Goal: Task Accomplishment & Management: Complete application form

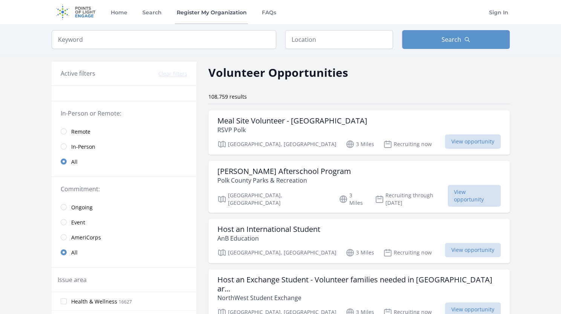
click at [225, 14] on link "Register My Organization" at bounding box center [211, 12] width 73 height 24
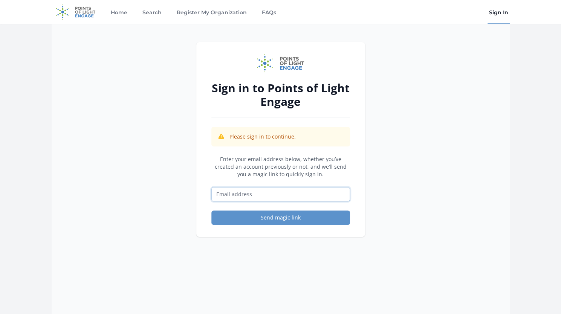
click at [243, 197] on input "Email address" at bounding box center [281, 194] width 139 height 14
type input "[EMAIL_ADDRESS][DOMAIN_NAME]"
click at [273, 267] on div "Sign in to Points of Light Engage Please sign in to continue. Enter your email …" at bounding box center [280, 181] width 169 height 278
click at [249, 216] on button "Send magic link" at bounding box center [281, 218] width 139 height 14
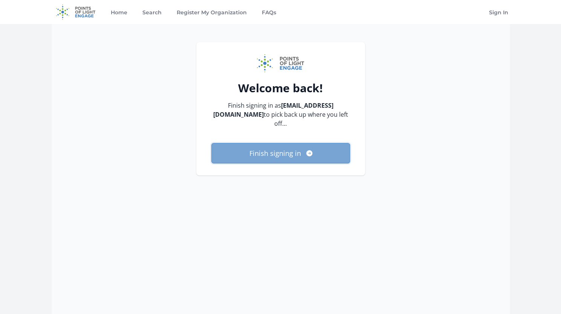
click at [302, 143] on button "Finish signing in" at bounding box center [281, 153] width 139 height 20
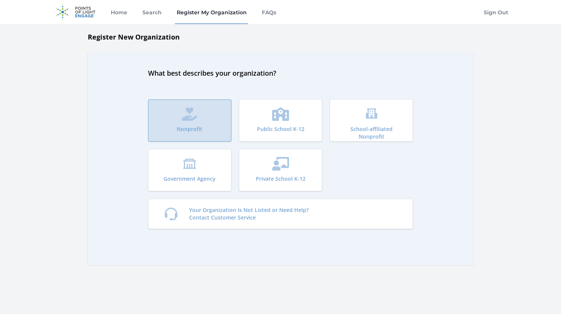
click at [149, 123] on button "Nonprofit" at bounding box center [189, 121] width 83 height 42
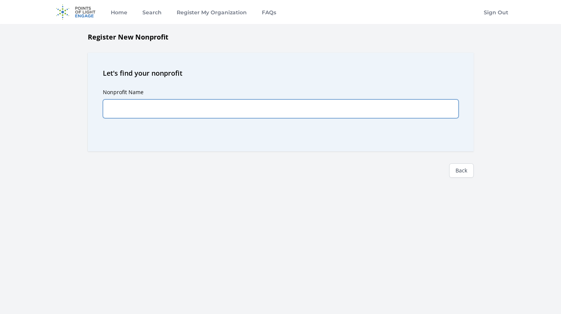
click at [176, 117] on input "Nonprofit Name" at bounding box center [281, 109] width 356 height 19
type input "p"
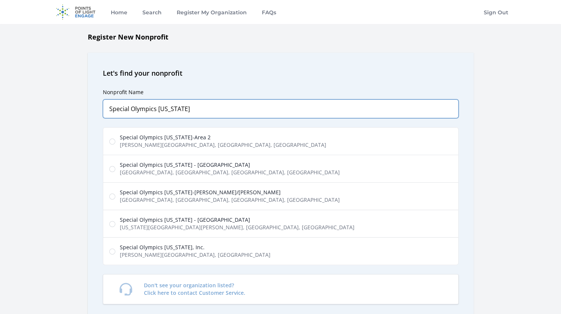
type input "Special Olympics [US_STATE]"
click at [118, 251] on label "Special Olympics [US_STATE], Inc. [PERSON_NAME][GEOGRAPHIC_DATA], [GEOGRAPHIC_D…" at bounding box center [281, 252] width 356 height 28
click at [115, 251] on input "Special Olympics [US_STATE], Inc. [PERSON_NAME][GEOGRAPHIC_DATA], [GEOGRAPHIC_D…" at bounding box center [112, 252] width 6 height 6
radio input "true"
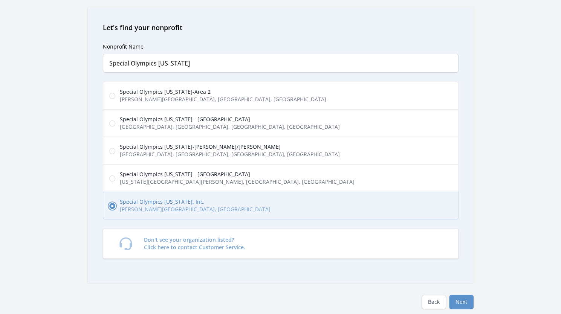
scroll to position [46, 0]
click at [462, 296] on button "Next" at bounding box center [461, 302] width 25 height 14
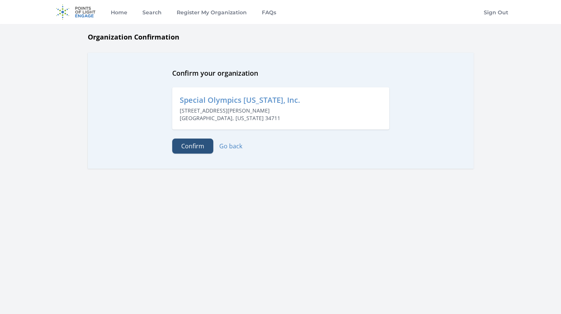
click at [197, 148] on button "Confirm" at bounding box center [192, 146] width 41 height 15
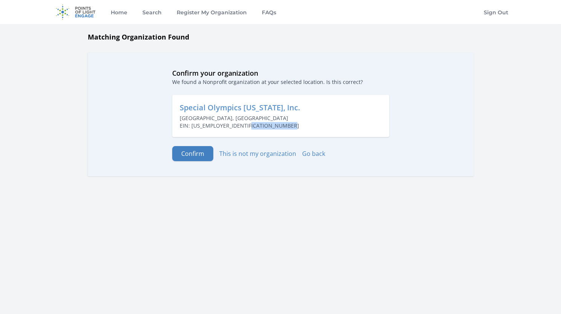
drag, startPoint x: 225, startPoint y: 129, endPoint x: 176, endPoint y: 130, distance: 49.0
click at [176, 130] on div "Special Olympics Florida, Inc. Clermont, FL EIN: 237181560" at bounding box center [280, 116] width 217 height 42
copy p "EIN: [US_EMPLOYER_IDENTIFICATION_NUMBER]"
click at [196, 162] on div "Confirm your organization We found a Nonprofit organization at your selected lo…" at bounding box center [281, 115] width 386 height 124
click at [195, 158] on button "Confirm" at bounding box center [192, 153] width 41 height 15
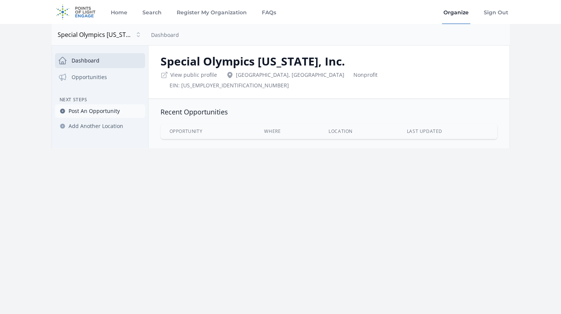
click at [104, 106] on link "Post An Opportunity" at bounding box center [100, 111] width 90 height 14
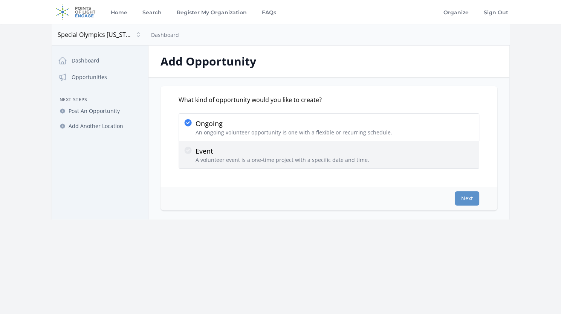
click at [189, 157] on div at bounding box center [190, 155] width 12 height 18
click at [0, 0] on input "Event A volunteer event is a one-time project with a specific date and time." at bounding box center [0, 0] width 0 height 0
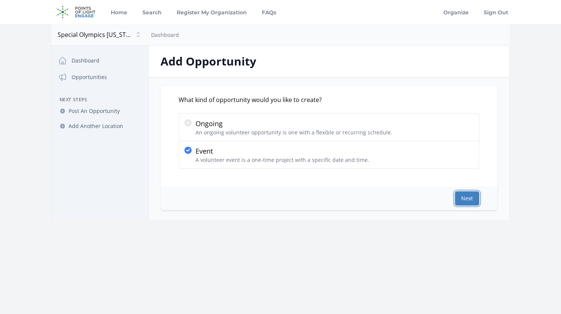
click at [471, 199] on button "Next" at bounding box center [467, 199] width 25 height 14
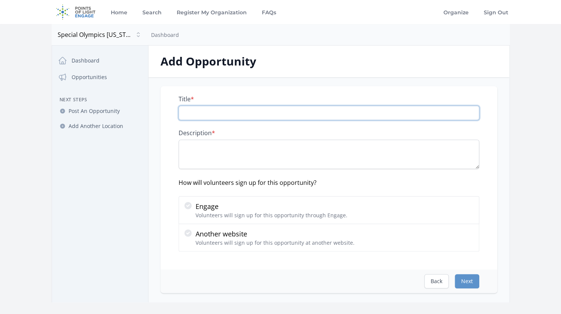
click at [412, 114] on input "Title *" at bounding box center [329, 113] width 301 height 14
type input "Special Olympics [US_STATE] Fall Classic - [GEOGRAPHIC_DATA]"
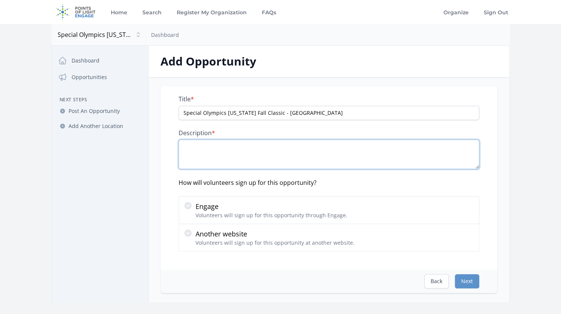
click at [205, 145] on textarea "Description *" at bounding box center [329, 154] width 301 height 29
click at [230, 158] on textarea "Description *" at bounding box center [329, 154] width 301 height 29
paste textarea "Special Olympics Florida is excited to be hosting the State Fall Classic on Nov…"
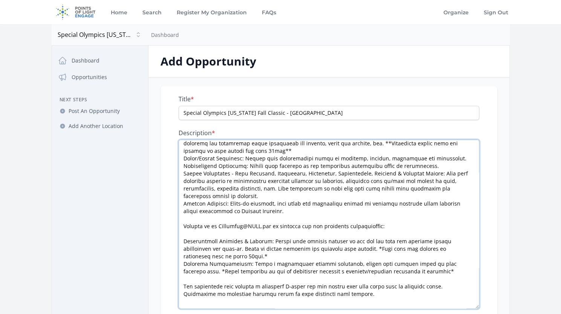
scroll to position [54, 0]
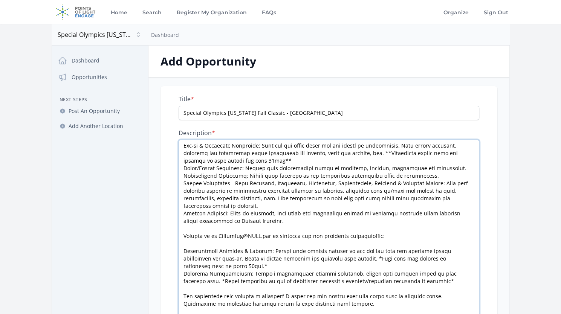
drag, startPoint x: 479, startPoint y: 167, endPoint x: 476, endPoint y: 332, distance: 164.8
click at [476, 314] on html "Home Search Register My Organization FAQs Organize Sign Out" at bounding box center [280, 298] width 561 height 597
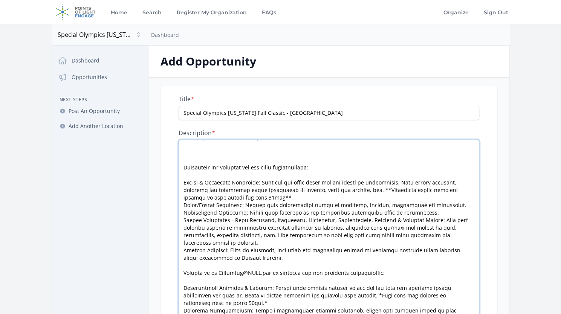
scroll to position [0, 0]
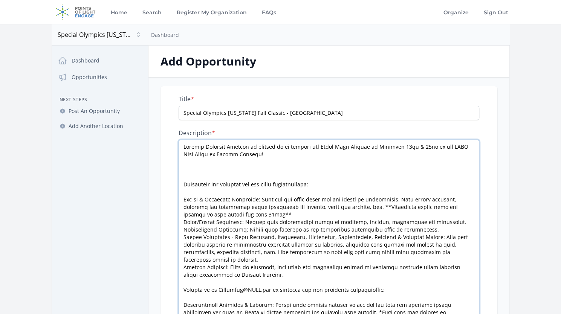
click at [217, 172] on textarea "Description *" at bounding box center [329, 237] width 301 height 194
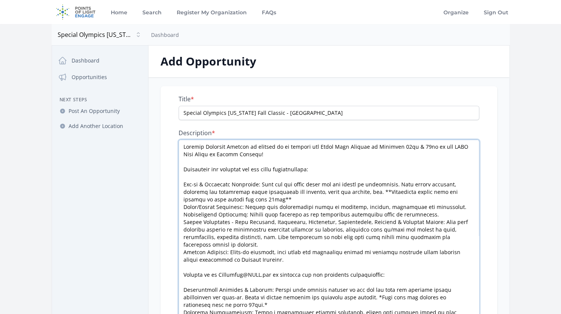
scroll to position [6, 0]
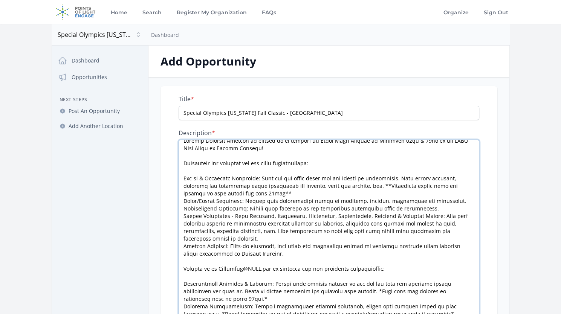
click at [182, 179] on textarea "Description *" at bounding box center [329, 237] width 301 height 194
drag, startPoint x: 261, startPoint y: 179, endPoint x: 380, endPoint y: 189, distance: 119.5
click at [380, 189] on textarea "Description *" at bounding box center [329, 237] width 301 height 194
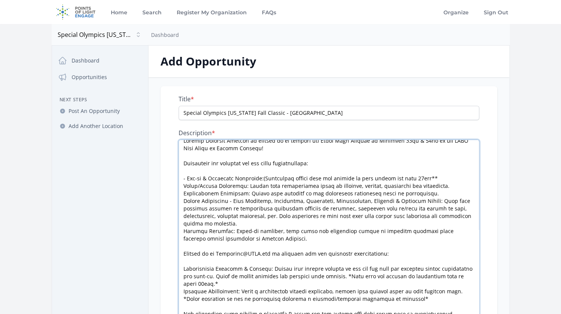
click at [260, 178] on textarea "Description *" at bounding box center [329, 237] width 301 height 194
click at [423, 175] on textarea "Description *" at bounding box center [329, 237] width 301 height 194
drag, startPoint x: 421, startPoint y: 192, endPoint x: 247, endPoint y: 188, distance: 174.2
click at [247, 188] on textarea "Description *" at bounding box center [329, 237] width 301 height 194
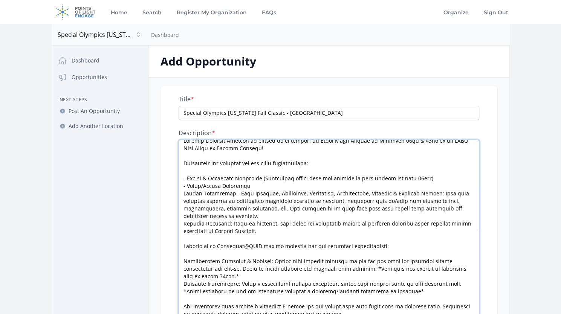
click at [182, 192] on textarea "Description *" at bounding box center [329, 237] width 301 height 194
drag, startPoint x: 414, startPoint y: 195, endPoint x: 455, endPoint y: 221, distance: 48.8
drag, startPoint x: 455, startPoint y: 221, endPoint x: 207, endPoint y: 212, distance: 248.6
click at [207, 212] on textarea "Description *" at bounding box center [329, 237] width 301 height 194
drag, startPoint x: 208, startPoint y: 215, endPoint x: 415, endPoint y: 192, distance: 207.9
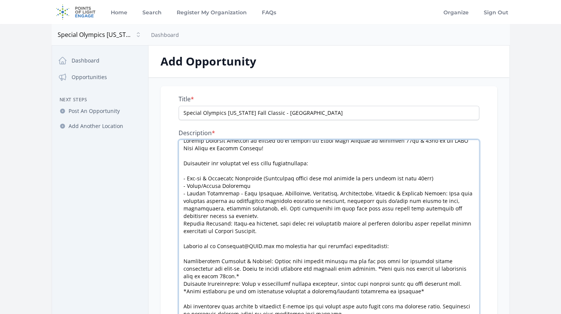
click at [415, 192] on textarea "Description *" at bounding box center [329, 237] width 301 height 194
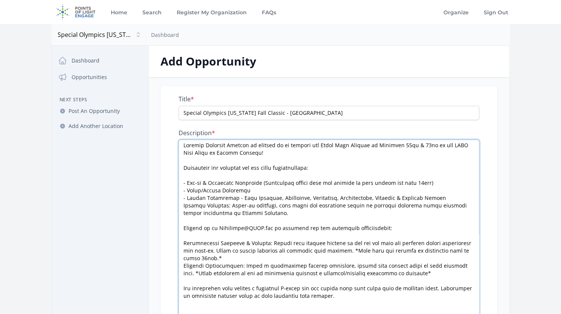
scroll to position [0, 0]
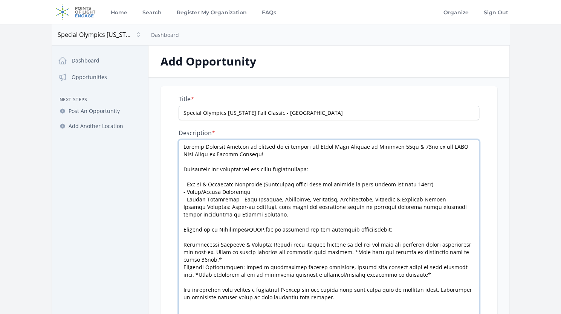
click at [184, 205] on textarea "Description *" at bounding box center [329, 237] width 301 height 194
drag, startPoint x: 271, startPoint y: 214, endPoint x: 226, endPoint y: 208, distance: 44.9
click at [226, 208] on textarea "Description *" at bounding box center [329, 237] width 301 height 194
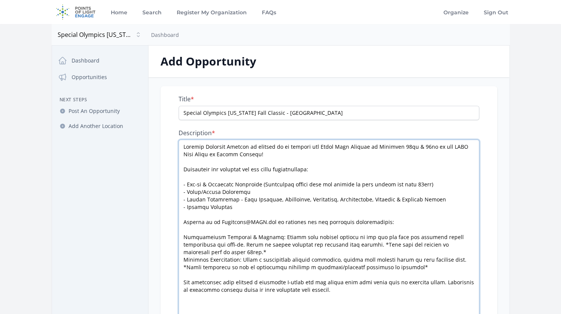
drag, startPoint x: 403, startPoint y: 263, endPoint x: 216, endPoint y: 242, distance: 188.2
click at [216, 242] on textarea "Description *" at bounding box center [329, 237] width 301 height 194
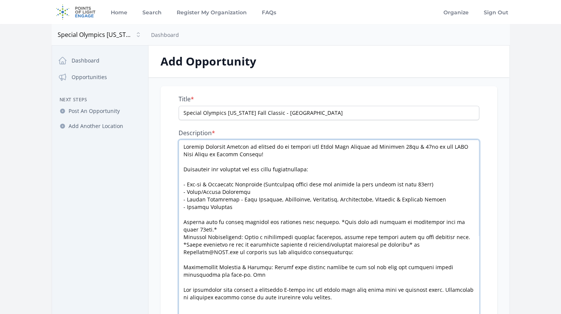
click at [208, 225] on textarea "Description *" at bounding box center [329, 237] width 301 height 194
drag, startPoint x: 226, startPoint y: 268, endPoint x: 185, endPoint y: 215, distance: 67.1
click at [185, 215] on textarea "Description *" at bounding box center [329, 237] width 301 height 194
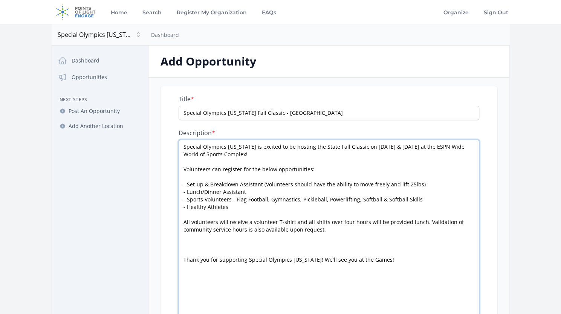
click at [184, 259] on textarea "Special Olympics Florida is excited to be hosting the State Fall Classic on Nov…" at bounding box center [329, 237] width 301 height 194
drag, startPoint x: 389, startPoint y: 263, endPoint x: 178, endPoint y: 246, distance: 211.8
drag, startPoint x: 178, startPoint y: 246, endPoint x: 394, endPoint y: 280, distance: 218.3
click at [394, 280] on textarea "Special Olympics Florida is excited to be hosting the State Fall Classic on Nov…" at bounding box center [329, 237] width 301 height 194
drag, startPoint x: 386, startPoint y: 261, endPoint x: 198, endPoint y: 239, distance: 189.4
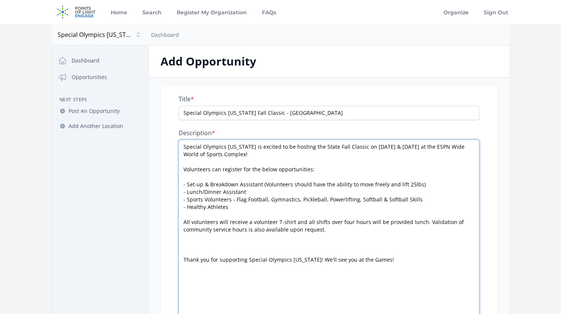
click at [198, 239] on textarea "Special Olympics Florida is excited to be hosting the State Fall Classic on Nov…" at bounding box center [329, 237] width 301 height 194
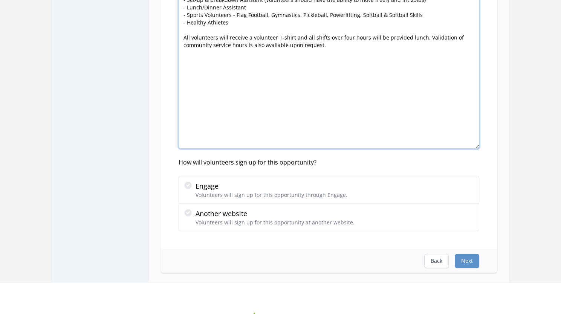
scroll to position [186, 0]
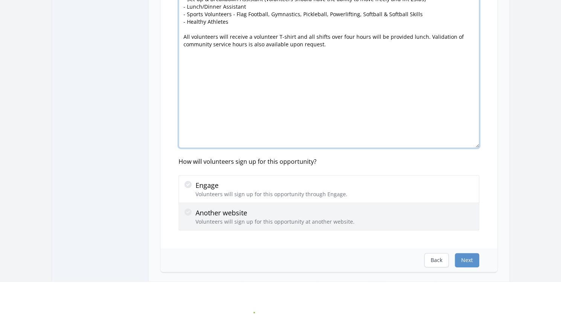
type textarea "Special Olympics Florida is excited to be hosting the State Fall Classic on Nov…"
click at [204, 216] on p "Another website" at bounding box center [275, 213] width 159 height 11
click at [0, 0] on input "Another website Volunteers will sign up for this opportunity at another website." at bounding box center [0, 0] width 0 height 0
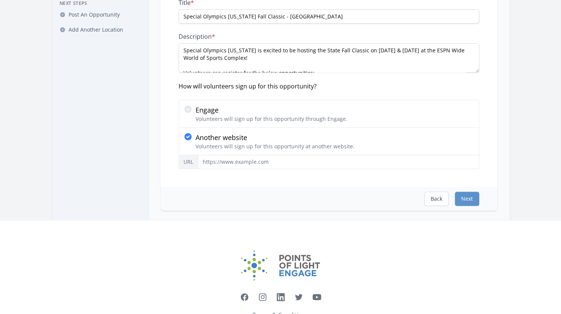
scroll to position [90, 0]
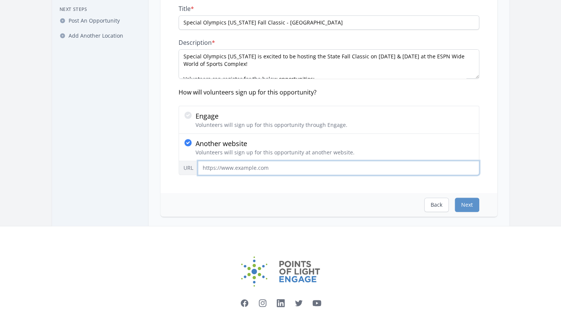
click at [238, 167] on input "URL" at bounding box center [339, 168] width 282 height 14
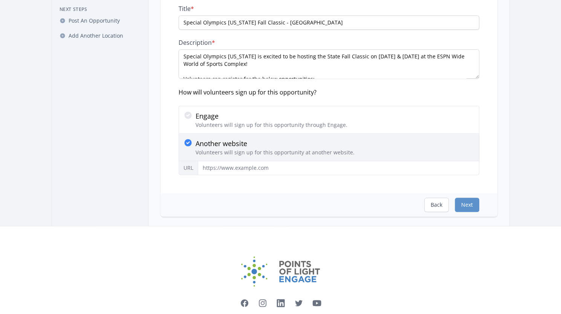
click at [245, 156] on label "Another website Volunteers will sign up for this opportunity at another website." at bounding box center [329, 148] width 301 height 28
click at [0, 0] on input "Another website Volunteers will sign up for this opportunity at another website." at bounding box center [0, 0] width 0 height 0
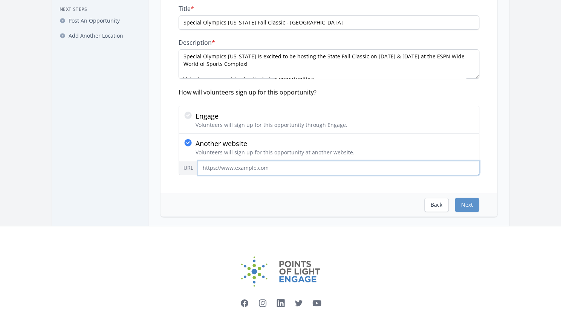
click at [242, 167] on input "URL" at bounding box center [339, 168] width 282 height 14
paste input "https://cerv.is/0197x3376"
type input "https://cerv.is/0197x3376"
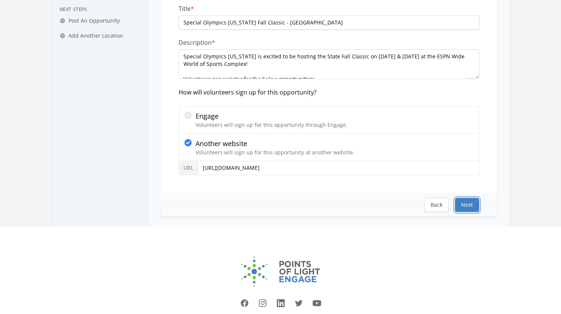
click at [462, 202] on button "Next" at bounding box center [467, 205] width 25 height 14
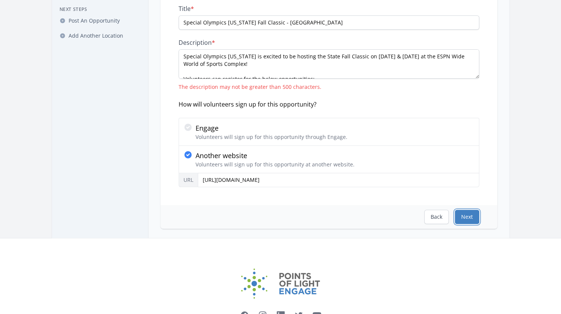
scroll to position [0, 0]
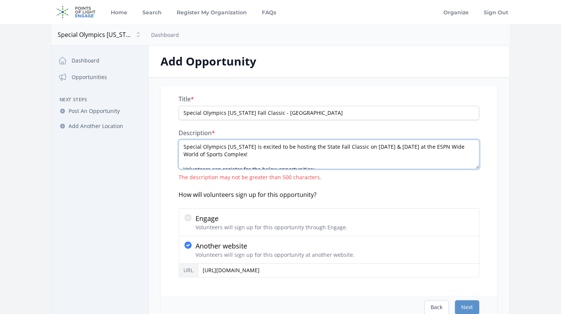
click at [364, 156] on textarea "Special Olympics Florida is excited to be hosting the State Fall Classic on Nov…" at bounding box center [329, 154] width 301 height 29
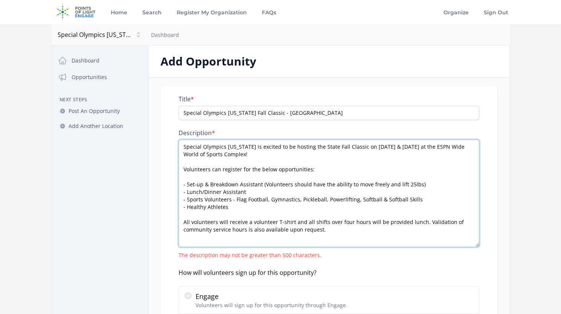
drag, startPoint x: 477, startPoint y: 166, endPoint x: 483, endPoint y: 245, distance: 78.7
click at [483, 245] on div "Title * Special Olympics Florida Fall Classic - Orlando Description * Special O…" at bounding box center [329, 230] width 337 height 288
drag, startPoint x: 235, startPoint y: 199, endPoint x: 436, endPoint y: 200, distance: 201.0
click at [436, 200] on textarea "Special Olympics Florida is excited to be hosting the State Fall Classic on Nov…" at bounding box center [329, 193] width 301 height 107
click at [400, 199] on textarea "Special Olympics Florida is excited to be hosting the State Fall Classic on Nov…" at bounding box center [329, 193] width 301 height 107
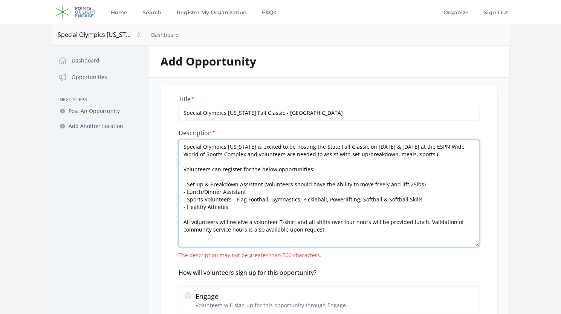
drag, startPoint x: 376, startPoint y: 202, endPoint x: 236, endPoint y: 200, distance: 140.3
click at [236, 200] on textarea "Special Olympics Florida is excited to be hosting the State Fall Classic on Nov…" at bounding box center [329, 193] width 301 height 107
click at [446, 158] on textarea "Special Olympics Florida is excited to be hosting the State Fall Classic on Nov…" at bounding box center [329, 193] width 301 height 107
click at [440, 158] on textarea "Special Olympics Florida is excited to be hosting the State Fall Classic on Nov…" at bounding box center [329, 193] width 301 height 107
paste textarea "Flag Football, Gymnastics, Pickleball, Powerlifting, Softball"
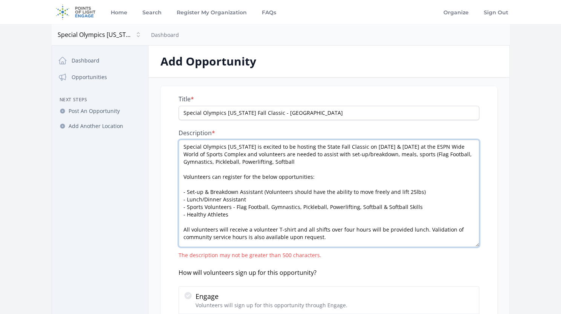
click at [271, 162] on textarea "Special Olympics Florida is excited to be hosting the State Fall Classic on Nov…" at bounding box center [329, 193] width 301 height 107
drag, startPoint x: 307, startPoint y: 158, endPoint x: 304, endPoint y: 161, distance: 4.0
click at [304, 161] on textarea "Special Olympics Florida is excited to be hosting the State Fall Classic on Nov…" at bounding box center [329, 193] width 301 height 107
drag, startPoint x: 184, startPoint y: 175, endPoint x: 356, endPoint y: 219, distance: 177.5
click at [356, 219] on textarea "Special Olympics Florida is excited to be hosting the State Fall Classic on Nov…" at bounding box center [329, 193] width 301 height 107
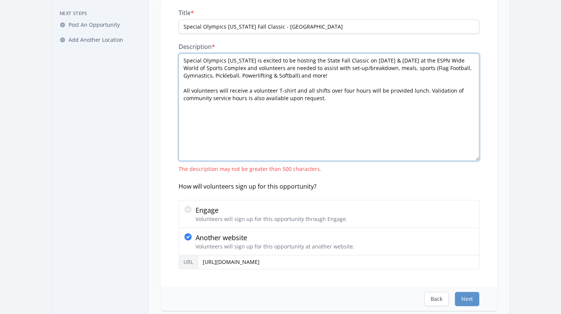
scroll to position [87, 0]
type textarea "Special Olympics Florida is excited to be hosting the State Fall Classic on Nov…"
click at [463, 296] on button "Next" at bounding box center [467, 298] width 25 height 14
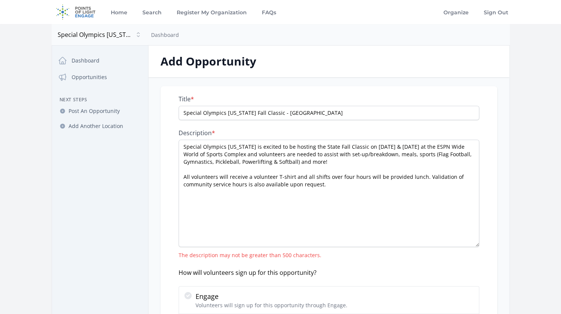
select select "US/Eastern"
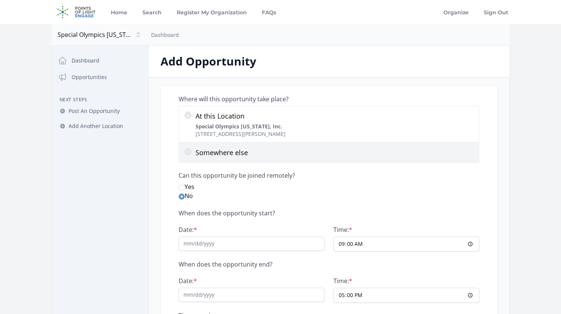
click at [245, 149] on p "Somewhere else" at bounding box center [335, 152] width 279 height 11
click at [0, 0] on input "Somewhere else" at bounding box center [0, 0] width 0 height 0
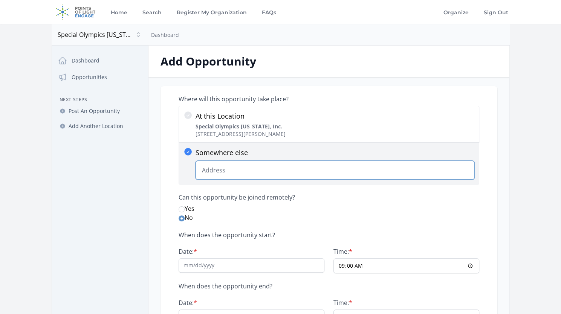
click at [242, 169] on input "Somewhere else Change Predictions" at bounding box center [335, 170] width 279 height 19
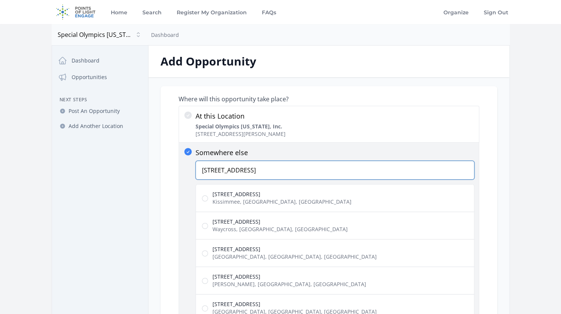
type input "700 S. Victory Way"
click at [247, 196] on span "700 South Victory Way" at bounding box center [282, 195] width 139 height 8
click at [208, 196] on input "700 South Victory Way Kissimmee, FL, USA" at bounding box center [205, 199] width 6 height 6
radio input "true"
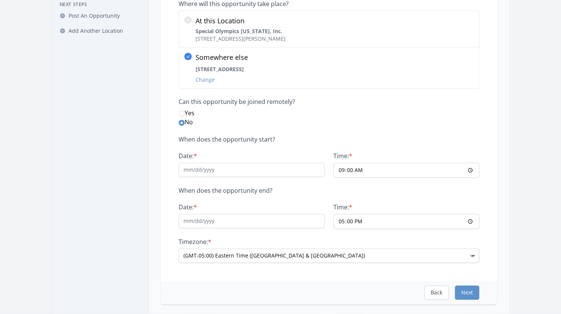
scroll to position [96, 0]
click at [250, 171] on input "Date: *" at bounding box center [252, 170] width 146 height 14
click at [280, 170] on input "Date: *" at bounding box center [252, 170] width 146 height 14
type input "11/"
type input "11/13/2025"
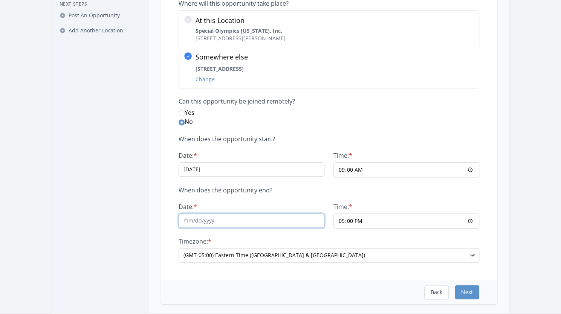
click at [212, 221] on input "Date: *" at bounding box center [252, 221] width 146 height 14
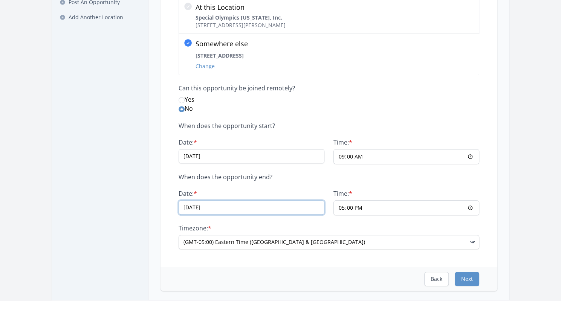
scroll to position [109, 0]
type input "11/15/2025"
click at [462, 277] on button "Next" at bounding box center [467, 279] width 25 height 14
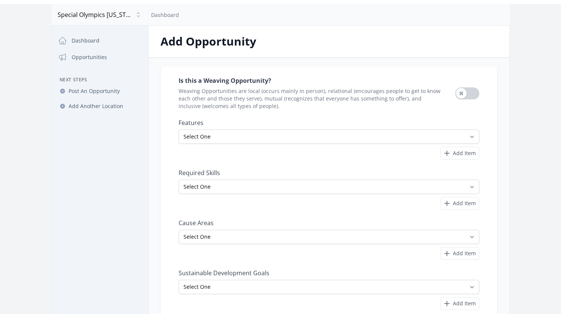
scroll to position [20, 0]
click at [468, 90] on button "Use setting" at bounding box center [467, 94] width 24 height 12
click at [459, 95] on button "Use setting" at bounding box center [467, 94] width 24 height 12
click at [470, 92] on button "Use setting" at bounding box center [467, 94] width 24 height 12
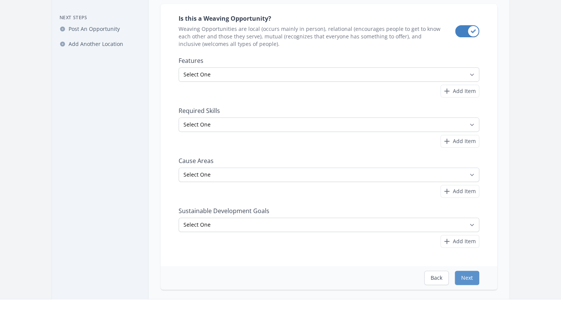
click at [369, 84] on div "Select One All Ages Court-Ordered Eligible Good for Families Good for Groups Go…" at bounding box center [329, 82] width 301 height 31
click at [361, 74] on select "Select One All Ages Court-Ordered Eligible Good for Families Good for Groups Go…" at bounding box center [329, 74] width 301 height 14
select select "Good for Families"
click at [179, 67] on select "Select One All Ages Court-Ordered Eligible Good for Families Good for Groups Go…" at bounding box center [329, 74] width 301 height 14
click at [451, 89] on icon "button" at bounding box center [447, 91] width 9 height 9
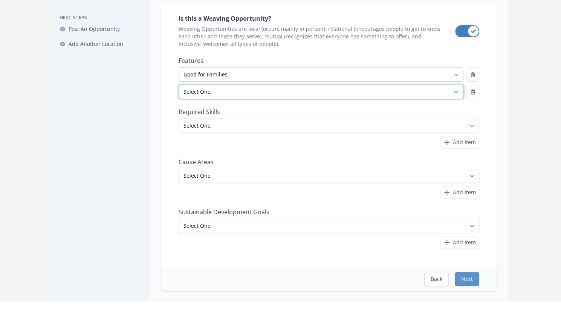
click at [311, 88] on select "Select One All Ages Court-Ordered Eligible Good for Families Good for Groups Go…" at bounding box center [321, 92] width 285 height 14
select select "Good for Groups"
click at [179, 85] on select "Select One All Ages Court-Ordered Eligible Good for Families Good for Groups Go…" at bounding box center [321, 92] width 285 height 14
click at [291, 78] on select "Select One All Ages Court-Ordered Eligible Good for Families Good for Groups Go…" at bounding box center [321, 74] width 285 height 14
click at [257, 77] on select "Select One All Ages Court-Ordered Eligible Good for Families Good for Groups Go…" at bounding box center [321, 74] width 285 height 14
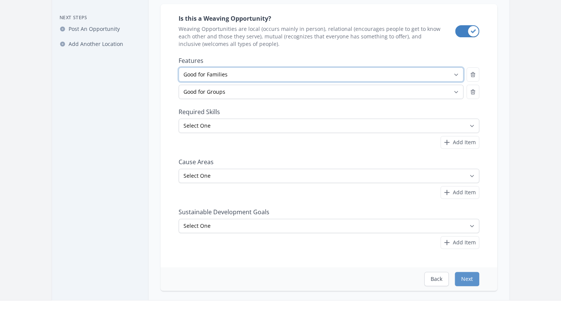
click at [251, 76] on select "Select One All Ages Court-Ordered Eligible Good for Families Good for Groups Go…" at bounding box center [321, 74] width 285 height 14
select select "Outdoor Activity"
click at [179, 67] on select "Select One All Ages Court-Ordered Eligible Good for Families Good for Groups Go…" at bounding box center [321, 74] width 285 height 14
click at [240, 96] on select "Select One All Ages Court-Ordered Eligible Good for Families Good for Groups Go…" at bounding box center [321, 92] width 285 height 14
select select "Good for Families"
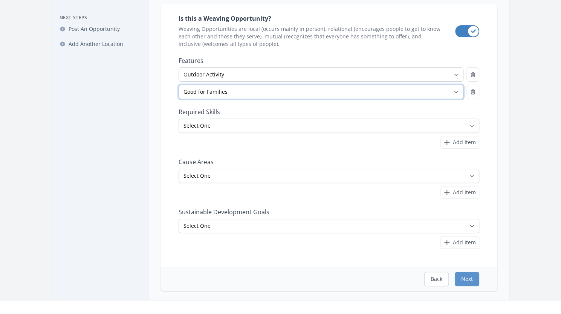
click at [179, 85] on select "Select One All Ages Court-Ordered Eligible Good for Families Good for Groups Go…" at bounding box center [321, 92] width 285 height 14
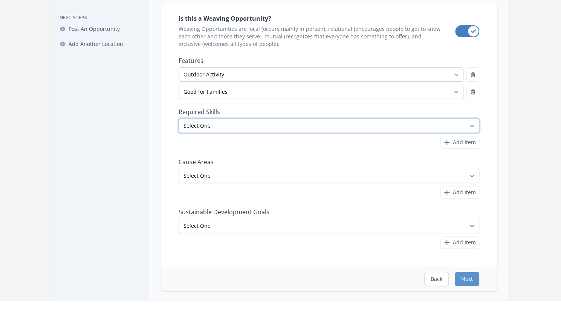
click at [245, 124] on select "Select One Accounting Advocacy Administrative Arts Board Service Business Skill…" at bounding box center [329, 126] width 301 height 14
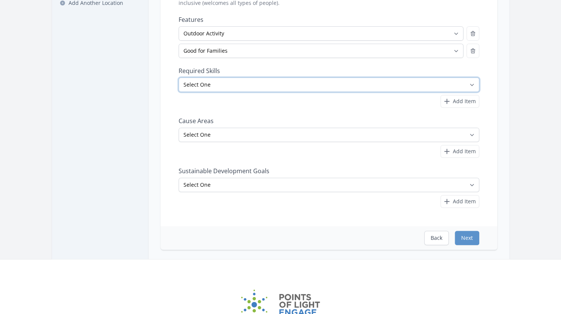
scroll to position [124, 0]
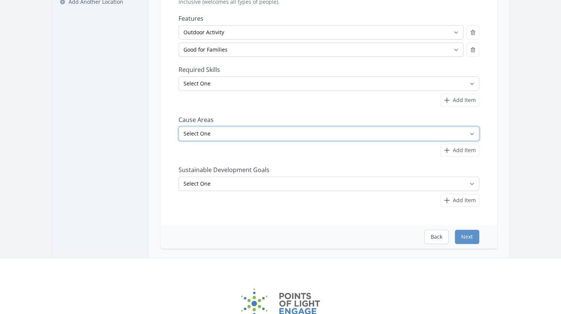
click at [302, 137] on select "Select One Adult Education Animals Arts & Culture Children & Youth Civil Rights…" at bounding box center [329, 134] width 301 height 14
select select "Disabilities"
click at [179, 127] on select "Select One Adult Education Animals Arts & Culture Children & Youth Civil Rights…" at bounding box center [329, 134] width 301 height 14
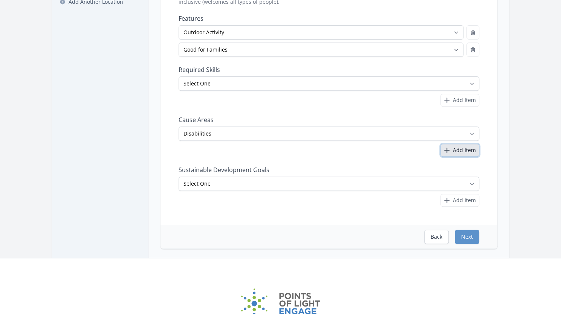
click at [455, 149] on span "Add Item" at bounding box center [464, 151] width 23 height 8
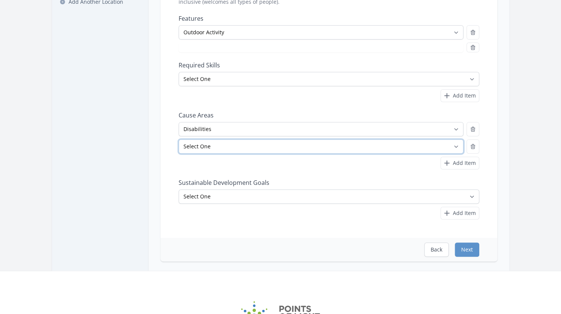
click at [307, 140] on select "Select One Adult Education Animals Arts & Culture Children & Youth Civil Rights…" at bounding box center [321, 147] width 285 height 14
click at [179, 140] on select "Select One Adult Education Animals Arts & Culture Children & Youth Civil Rights…" at bounding box center [321, 147] width 285 height 14
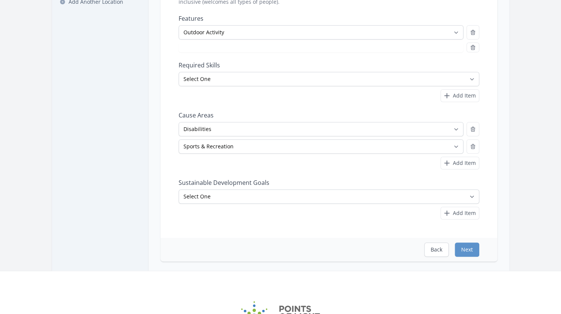
select select "Good for Families"
select select "Sports & Recreation"
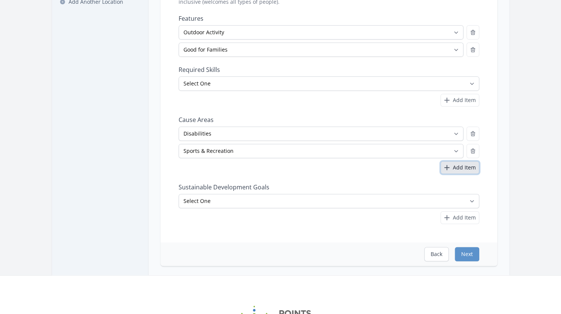
click at [465, 169] on span "Add Item" at bounding box center [464, 168] width 23 height 8
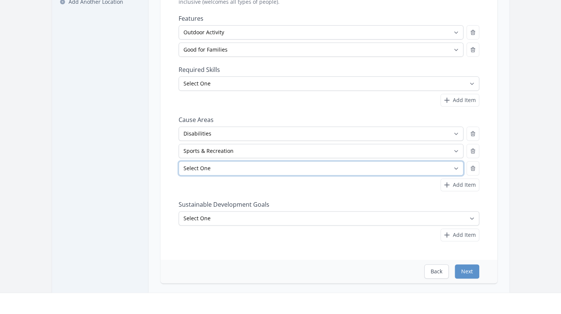
click at [360, 172] on select "Select One Adult Education Animals Arts & Culture Children & Youth Civil Rights…" at bounding box center [321, 168] width 285 height 14
select select "Health & Wellness"
click at [179, 161] on select "Select One Adult Education Animals Arts & Culture Children & Youth Civil Rights…" at bounding box center [321, 168] width 285 height 14
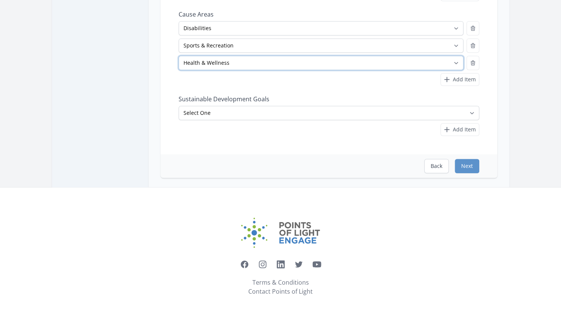
scroll to position [230, 0]
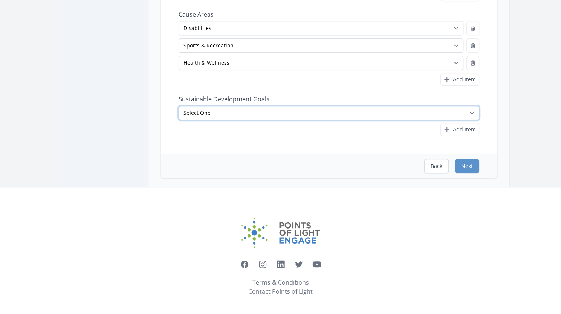
click at [243, 111] on select "Select One No Poverty Zero Hunger Good Health and Well-Being Quality Education …" at bounding box center [329, 113] width 301 height 14
drag, startPoint x: 471, startPoint y: 110, endPoint x: 268, endPoint y: 103, distance: 202.6
click at [268, 103] on div "Sustainable Development Goals Select One No Poverty Zero Hunger Good Health and…" at bounding box center [329, 115] width 301 height 41
click at [262, 116] on select "Select One No Poverty Zero Hunger Good Health and Well-Being Quality Education …" at bounding box center [329, 113] width 301 height 14
select select "Good Health and Well-Being"
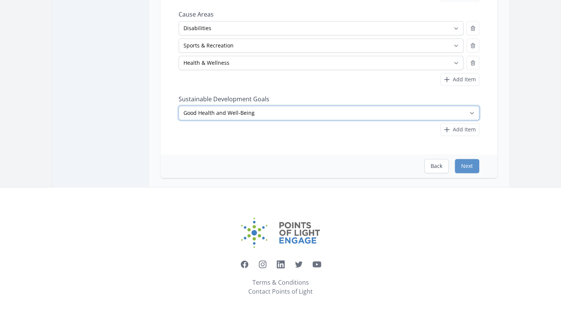
click at [179, 106] on select "Select One No Poverty Zero Hunger Good Health and Well-Being Quality Education …" at bounding box center [329, 113] width 301 height 14
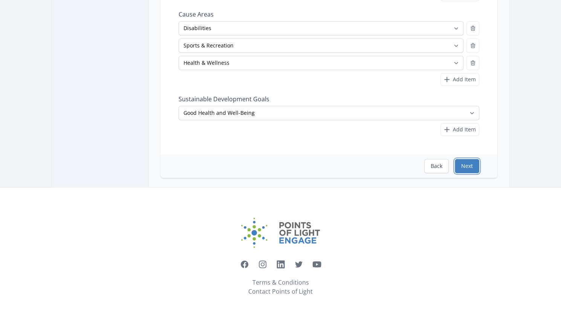
click at [472, 166] on button "Next" at bounding box center [467, 166] width 25 height 14
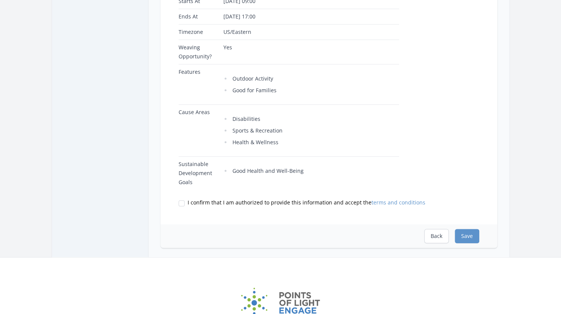
scroll to position [288, 0]
click at [180, 200] on input "I confirm that I am authorized to provide this information and accept the terms…" at bounding box center [182, 203] width 6 height 6
checkbox input "true"
click at [459, 230] on button "Save" at bounding box center [467, 236] width 25 height 14
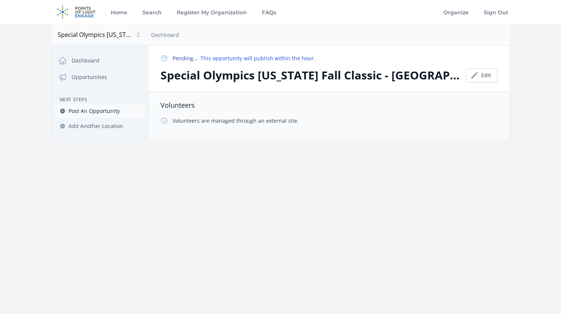
click at [105, 110] on span "Post An Opportunity" at bounding box center [94, 111] width 51 height 8
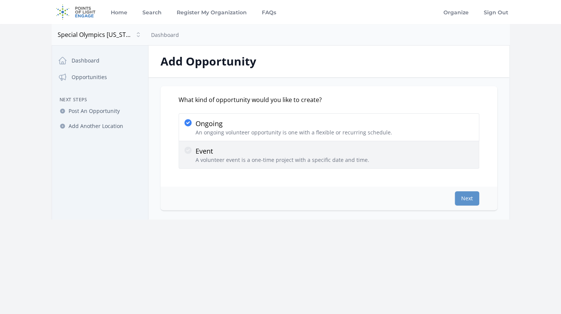
click at [196, 150] on p "Event" at bounding box center [283, 151] width 174 height 11
click at [0, 0] on input "Event A volunteer event is a one-time project with a specific date and time." at bounding box center [0, 0] width 0 height 0
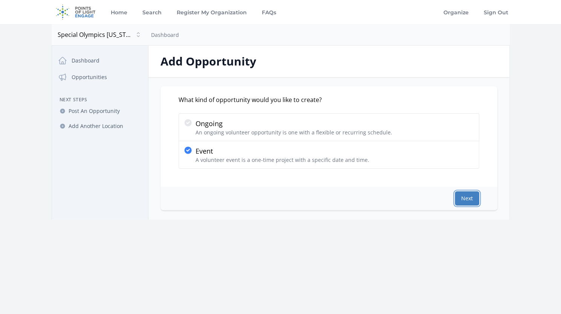
click at [470, 200] on button "Next" at bounding box center [467, 199] width 25 height 14
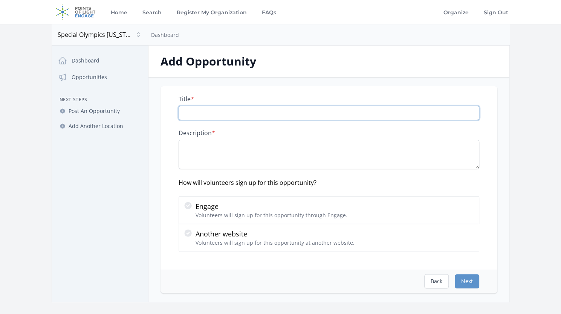
click at [224, 120] on input "Title *" at bounding box center [329, 113] width 301 height 14
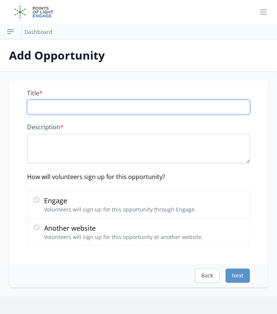
click at [71, 107] on input "Title *" at bounding box center [138, 107] width 223 height 14
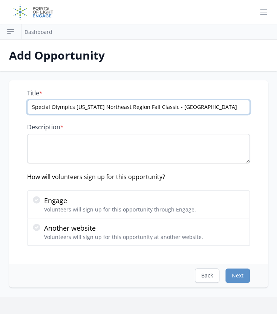
type input "Special Olympics Florida Northeast Region Fall Classic - Alachua"
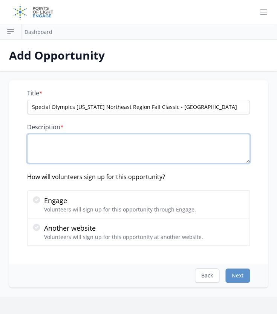
click at [48, 138] on textarea "Description *" at bounding box center [138, 148] width 223 height 29
paste textarea "Special Olympics Florida is hosting the Northeast Region Fall Classic Competiti…"
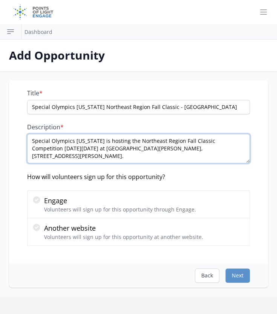
click at [112, 156] on textarea "Special Olympics Florida is hosting the Northeast Region Fall Classic Competiti…" at bounding box center [138, 148] width 223 height 29
paste textarea "Volunteers are needed to assist with awards, general assistance, sideline refer…"
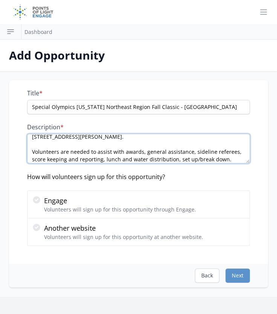
scroll to position [23, 0]
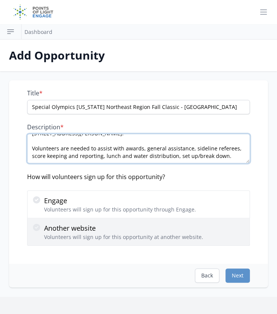
type textarea "Special Olympics Florida is hosting the Northeast Region Fall Classic Competiti…"
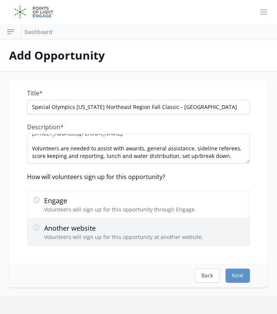
click at [37, 226] on icon at bounding box center [36, 227] width 9 height 9
click at [0, 0] on input "Another website Volunteers will sign up for this opportunity at another website." at bounding box center [0, 0] width 0 height 0
click at [37, 231] on div at bounding box center [38, 232] width 12 height 18
click at [0, 0] on input "Another website Volunteers will sign up for this opportunity at another website." at bounding box center [0, 0] width 0 height 0
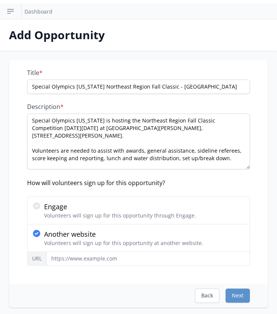
scroll to position [0, 0]
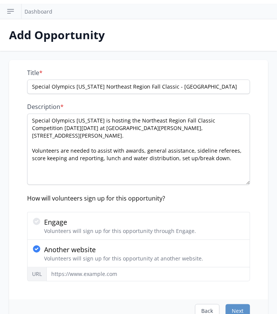
drag, startPoint x: 248, startPoint y: 141, endPoint x: 245, endPoint y: 184, distance: 42.7
click at [245, 184] on textarea "Special Olympics Florida is hosting the Northeast Region Fall Classic Competiti…" at bounding box center [138, 148] width 223 height 71
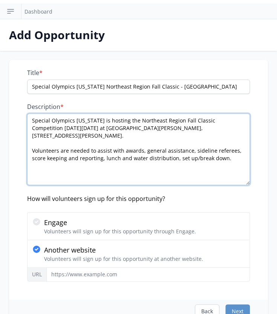
click at [38, 175] on textarea "Special Olympics Florida is hosting the Northeast Region Fall Classic Competiti…" at bounding box center [138, 149] width 223 height 72
click at [221, 161] on textarea "Special Olympics Florida is hosting the Northeast Region Fall Classic Competiti…" at bounding box center [138, 149] width 223 height 72
click at [235, 152] on textarea "Special Olympics Florida is hosting the Northeast Region Fall Classic Competiti…" at bounding box center [138, 149] width 223 height 72
click at [230, 159] on textarea "Special Olympics Florida is hosting the Northeast Region Fall Classic Competiti…" at bounding box center [138, 149] width 223 height 72
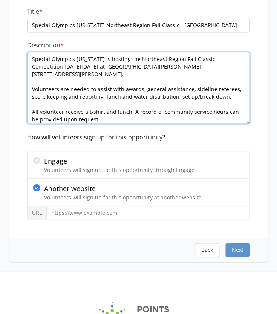
scroll to position [107, 0]
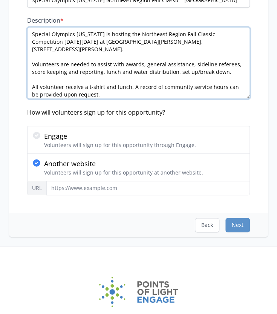
type textarea "Special Olympics Florida is hosting the Northeast Region Fall Classic Competiti…"
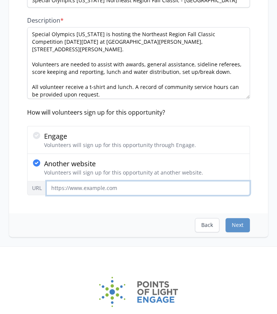
click at [59, 188] on input "URL" at bounding box center [148, 188] width 204 height 14
paste input "https://cerv.is/0197x3387"
type input "https://cerv.is/0197x3387"
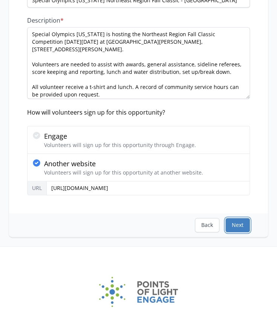
click at [230, 223] on button "Next" at bounding box center [237, 225] width 25 height 14
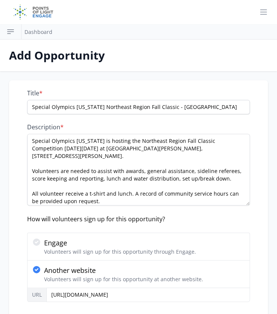
select select "US/Eastern"
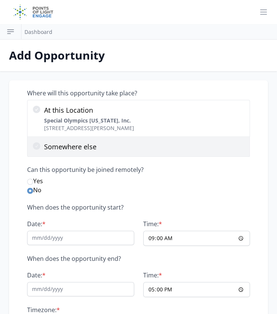
click at [39, 149] on icon at bounding box center [36, 145] width 9 height 9
click at [0, 0] on input "Somewhere else" at bounding box center [0, 0] width 0 height 0
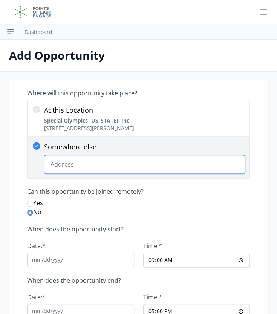
click at [72, 163] on input "Somewhere else Change Predictions" at bounding box center [144, 164] width 201 height 19
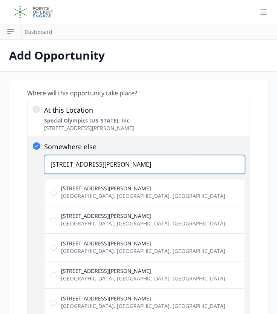
type input "15400 Peggy Rd"
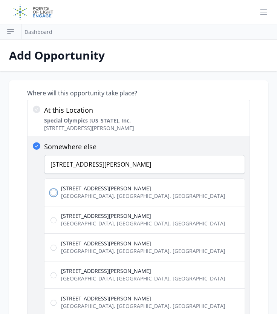
click at [51, 190] on input "15400 Peggy Rd Alachua, FL, USA" at bounding box center [54, 193] width 6 height 6
radio input "true"
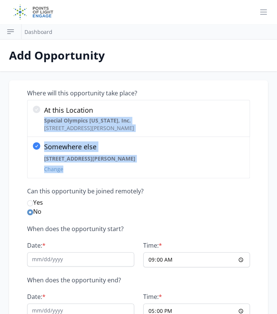
drag, startPoint x: 176, startPoint y: 122, endPoint x: 180, endPoint y: 180, distance: 58.2
click at [180, 180] on div "Where will this opportunity take place? At this Location Special Olympics Flori…" at bounding box center [138, 220] width 223 height 263
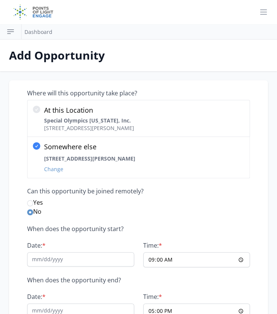
click at [180, 180] on div "Where will this opportunity take place? At this Location Special Olympics Flori…" at bounding box center [138, 220] width 223 height 263
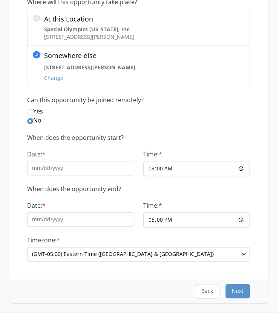
scroll to position [92, 0]
click at [44, 185] on p "When does the opportunity end?" at bounding box center [138, 189] width 223 height 8
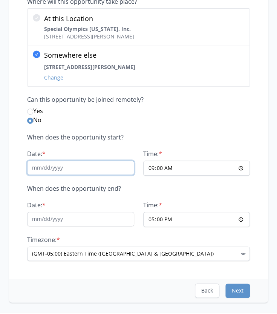
click at [48, 173] on input "Date: *" at bounding box center [80, 168] width 107 height 14
type input "10/11/25"
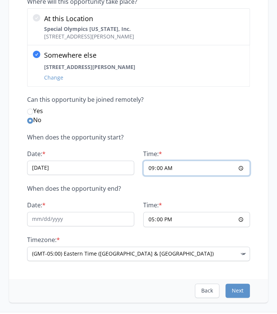
click at [192, 168] on input "09:00" at bounding box center [196, 168] width 107 height 15
click at [240, 164] on input "09:00" at bounding box center [196, 168] width 107 height 15
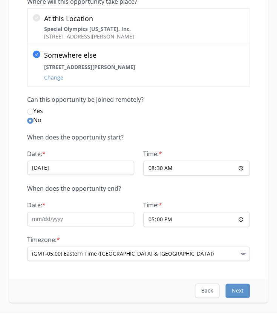
type input "08:30"
click at [203, 104] on div "Can this opportunity be joined remotely? Yes No" at bounding box center [138, 110] width 223 height 29
click at [76, 217] on input "Date: *" at bounding box center [80, 219] width 107 height 14
type input "10/11/25"
click at [245, 221] on input "17:00" at bounding box center [196, 219] width 107 height 15
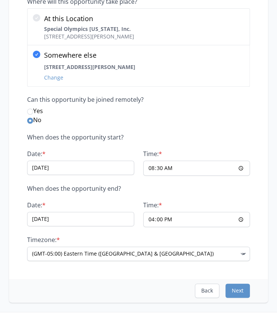
type input "16:00"
click at [249, 116] on label "No" at bounding box center [138, 119] width 223 height 9
click at [33, 118] on input "No" at bounding box center [30, 121] width 6 height 6
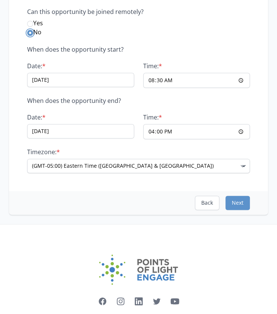
scroll to position [182, 0]
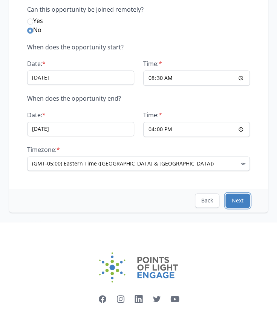
click at [245, 199] on button "Next" at bounding box center [237, 200] width 25 height 14
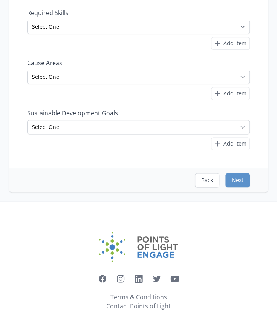
scroll to position [0, 0]
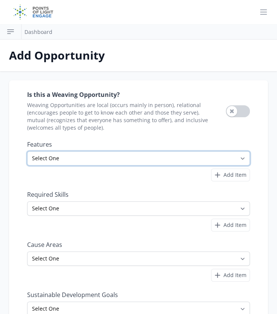
click at [131, 163] on select "Select One All Ages Court-Ordered Eligible Good for Families Good for Groups Go…" at bounding box center [138, 158] width 223 height 14
select select "Outdoor Activity"
click at [27, 151] on select "Select One All Ages Court-Ordered Eligible Good for Families Good for Groups Go…" at bounding box center [138, 158] width 223 height 14
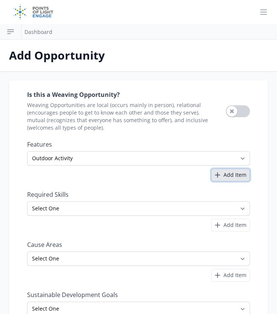
click at [241, 175] on span "Add Item" at bounding box center [235, 175] width 23 height 8
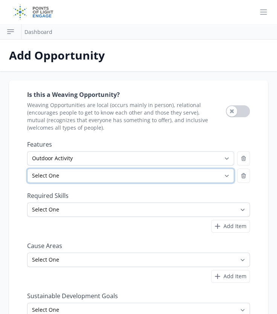
click at [79, 178] on select "Select One All Ages Court-Ordered Eligible Good for Families Good for Groups Go…" at bounding box center [130, 176] width 207 height 14
select select "Good for Groups"
click at [27, 169] on select "Select One All Ages Court-Ordered Eligible Good for Families Good for Groups Go…" at bounding box center [130, 176] width 207 height 14
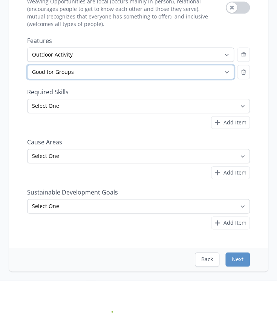
scroll to position [104, 0]
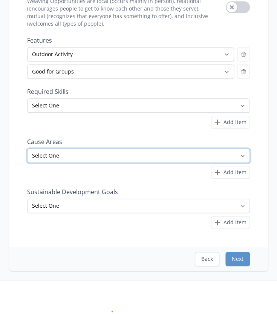
click at [107, 153] on select "Select One Adult Education Animals Arts & Culture Children & Youth Civil Rights…" at bounding box center [138, 156] width 223 height 14
select select "Disabilities"
click at [27, 149] on select "Select One Adult Education Animals Arts & Culture Children & Youth Civil Rights…" at bounding box center [138, 156] width 223 height 14
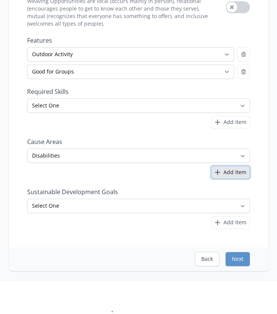
click at [217, 169] on icon "button" at bounding box center [217, 172] width 9 height 9
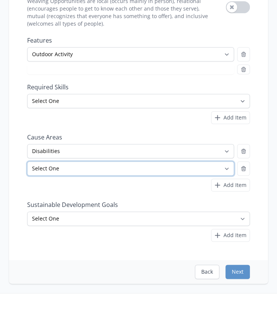
click at [109, 164] on select "Select One Adult Education Animals Arts & Culture Children & Youth Civil Rights…" at bounding box center [130, 168] width 207 height 14
click at [27, 161] on select "Select One Adult Education Animals Arts & Culture Children & Youth Civil Rights…" at bounding box center [130, 168] width 207 height 14
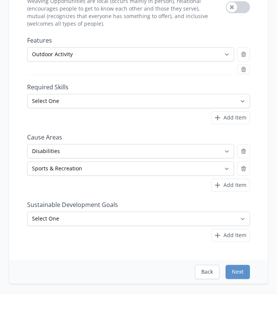
select select "Good for Groups"
select select "Sports & Recreation"
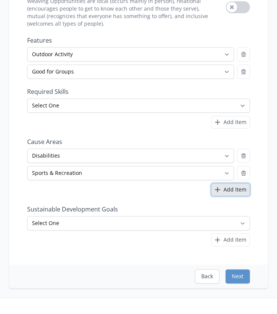
click at [222, 189] on icon "button" at bounding box center [217, 189] width 9 height 9
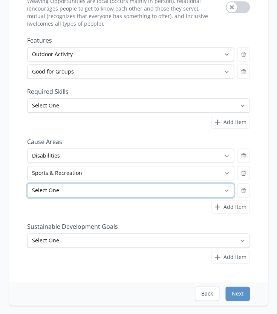
click at [72, 191] on select "Select One Adult Education Animals Arts & Culture Children & Youth Civil Rights…" at bounding box center [130, 190] width 207 height 14
select select "Health & Wellness"
click at [27, 183] on select "Select One Adult Education Animals Arts & Culture Children & Youth Civil Rights…" at bounding box center [130, 190] width 207 height 14
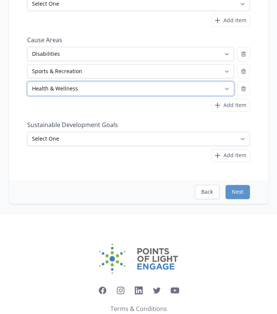
scroll to position [207, 0]
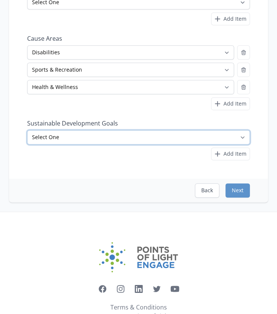
click at [119, 138] on select "Select One No Poverty Zero Hunger Good Health and Well-Being Quality Education …" at bounding box center [138, 137] width 223 height 14
select select "Good Health and Well-Being"
click at [27, 130] on select "Select One No Poverty Zero Hunger Good Health and Well-Being Quality Education …" at bounding box center [138, 137] width 223 height 14
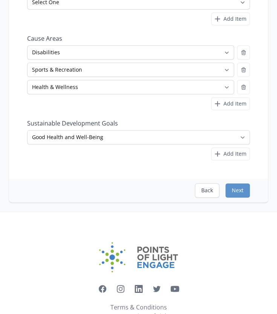
click at [257, 194] on div "Back Next" at bounding box center [138, 190] width 259 height 23
click at [243, 183] on button "Next" at bounding box center [237, 190] width 25 height 14
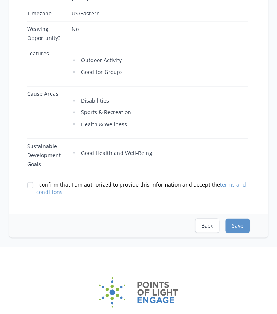
scroll to position [301, 0]
click at [32, 182] on input "I confirm that I am authorized to provide this information and accept the terms…" at bounding box center [30, 185] width 6 height 6
checkbox input "true"
click at [236, 218] on button "Save" at bounding box center [237, 225] width 25 height 14
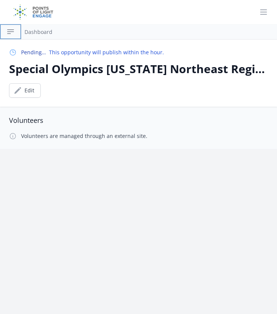
click at [3, 32] on button "Open sidebar" at bounding box center [10, 31] width 21 height 15
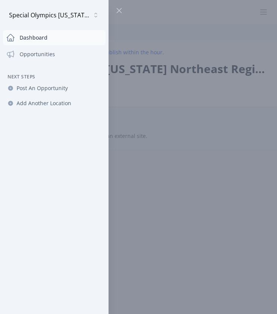
click at [31, 38] on link "Dashboard" at bounding box center [54, 37] width 103 height 15
click at [122, 10] on icon at bounding box center [119, 10] width 9 height 9
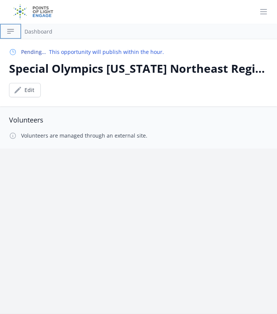
click at [3, 29] on button "Open sidebar" at bounding box center [10, 31] width 21 height 15
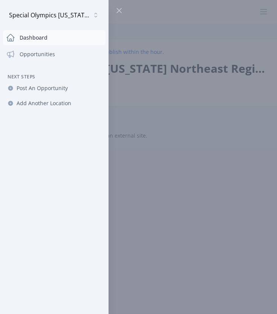
click at [42, 41] on link "Dashboard" at bounding box center [54, 37] width 103 height 15
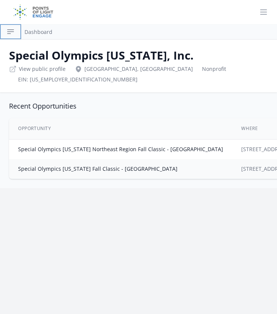
click at [14, 34] on icon "button" at bounding box center [10, 31] width 9 height 9
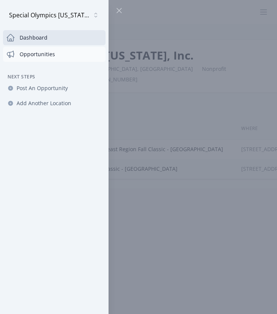
click at [24, 58] on link "Opportunities" at bounding box center [54, 54] width 103 height 15
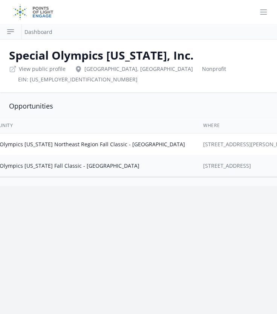
scroll to position [0, 54]
